Goal: Information Seeking & Learning: Check status

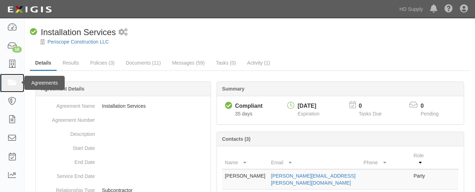
click at [12, 83] on icon at bounding box center [12, 83] width 10 height 8
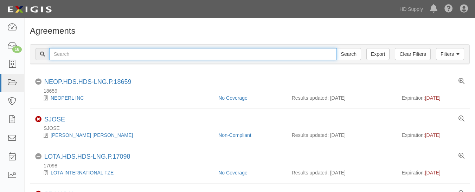
click at [158, 56] on input "text" at bounding box center [193, 54] width 288 height 12
paste input "TP&L Contracting Services"
type input "TP&L Contracting Services"
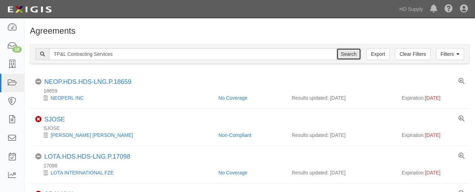
click at [351, 52] on input "Search" at bounding box center [349, 54] width 25 height 12
